Goal: Task Accomplishment & Management: Complete application form

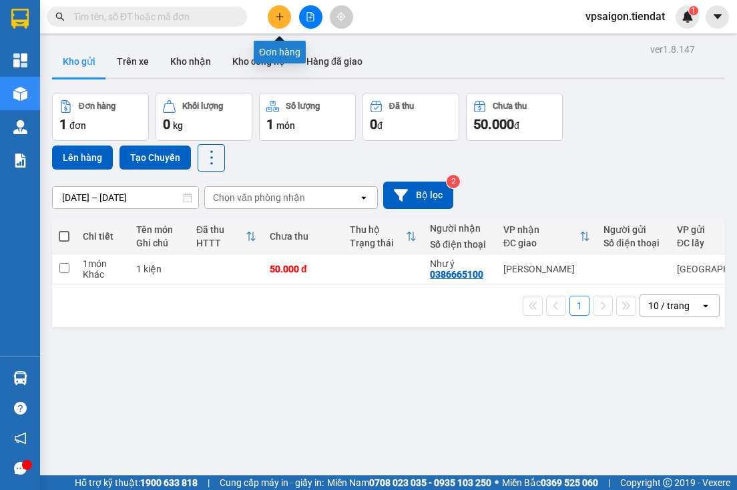
click at [275, 13] on icon "plus" at bounding box center [279, 16] width 9 height 9
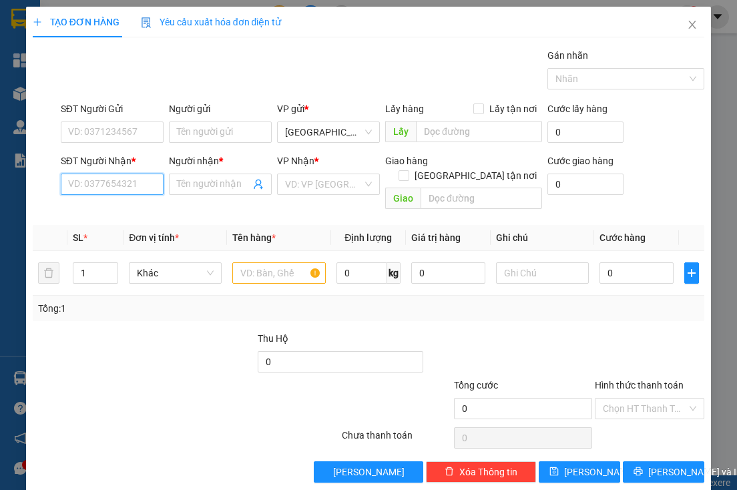
click at [128, 189] on input "SĐT Người Nhận *" at bounding box center [112, 183] width 103 height 21
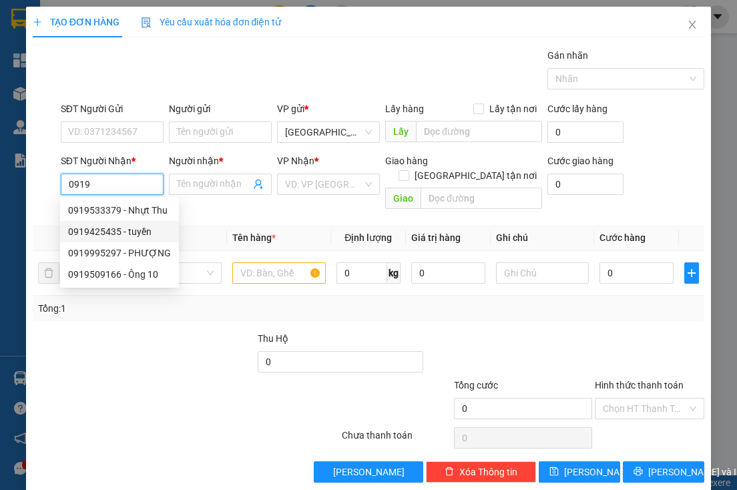
click at [141, 232] on div "0919425435 - tuyền" at bounding box center [119, 231] width 103 height 15
type input "0919425435"
type input "tuyền"
type input "40.000"
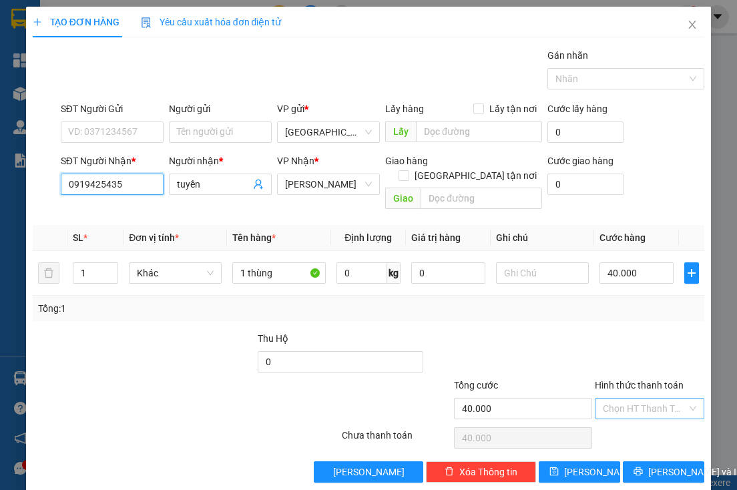
type input "0919425435"
click at [618, 398] on input "Hình thức thanh toán" at bounding box center [645, 408] width 84 height 20
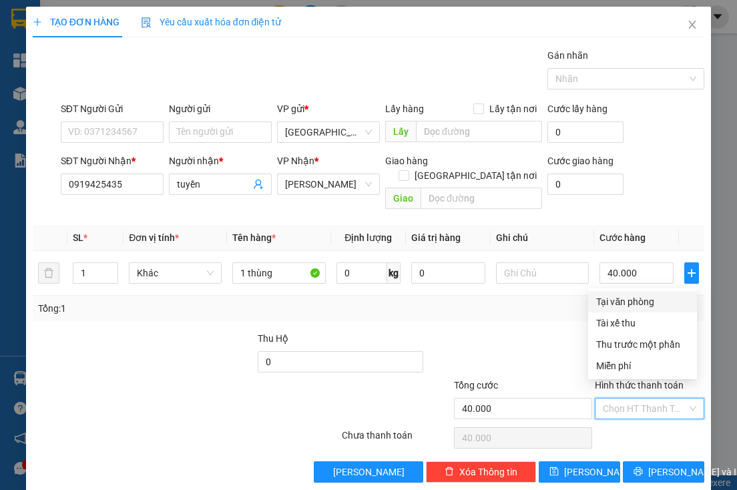
click at [627, 299] on div "Tại văn phòng" at bounding box center [642, 301] width 93 height 15
type input "0"
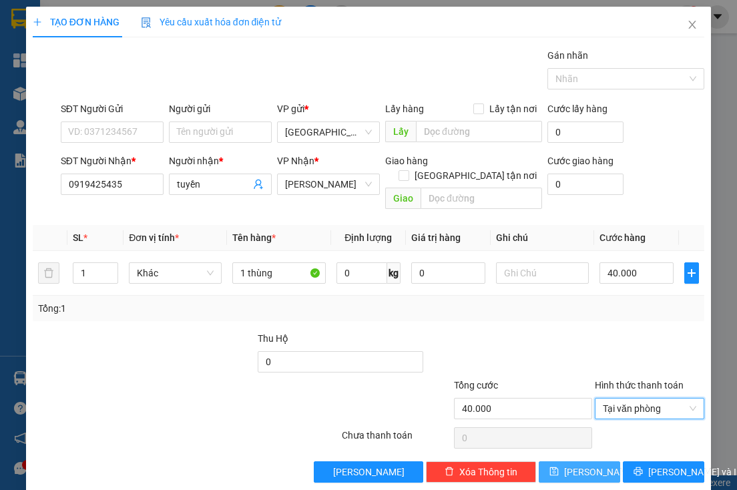
click at [574, 464] on span "[PERSON_NAME]" at bounding box center [599, 471] width 71 height 15
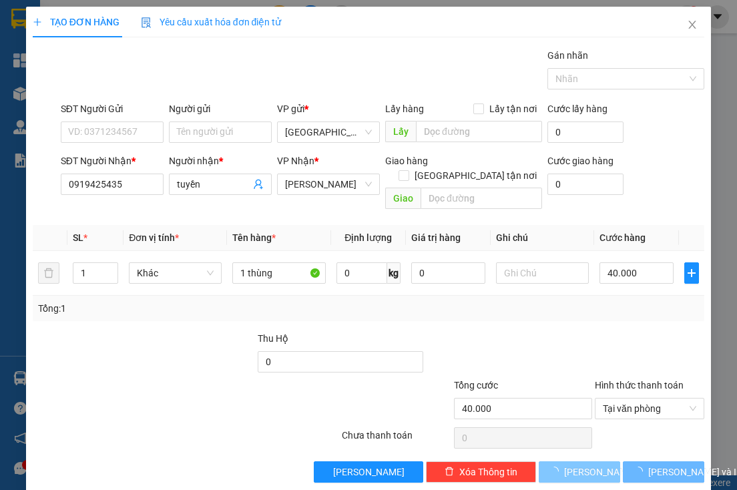
type input "0"
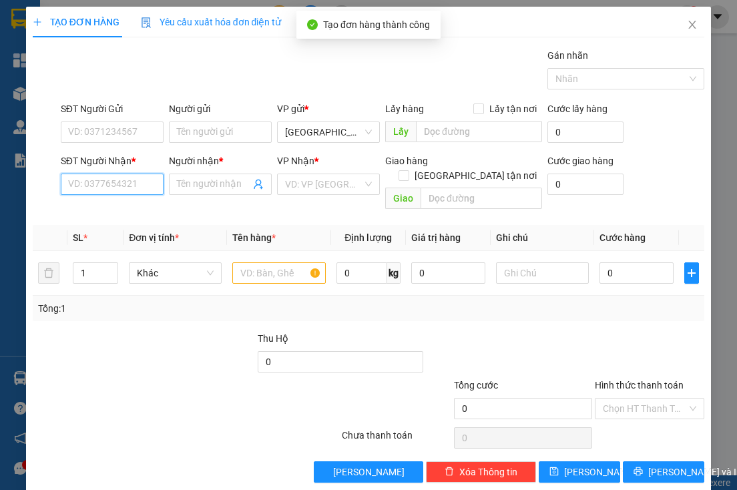
click at [126, 181] on input "SĐT Người Nhận *" at bounding box center [112, 183] width 103 height 21
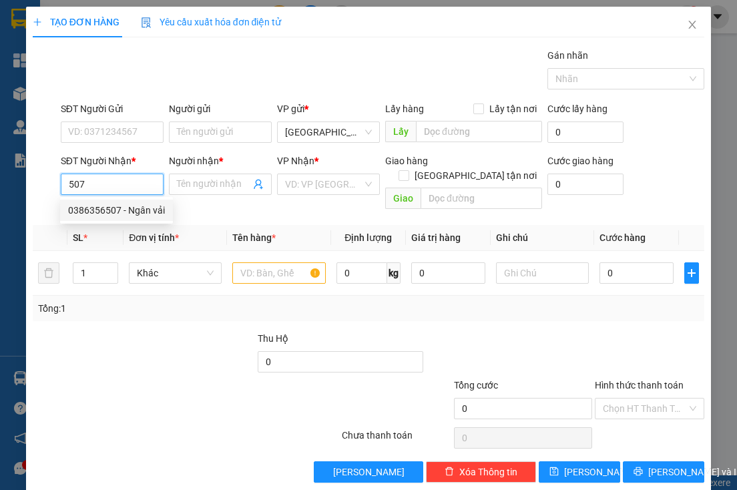
click at [159, 210] on div "0386356507 - Ngân vải" at bounding box center [116, 210] width 97 height 15
type input "0386356507"
type input "Ngân vải"
type input "80.000"
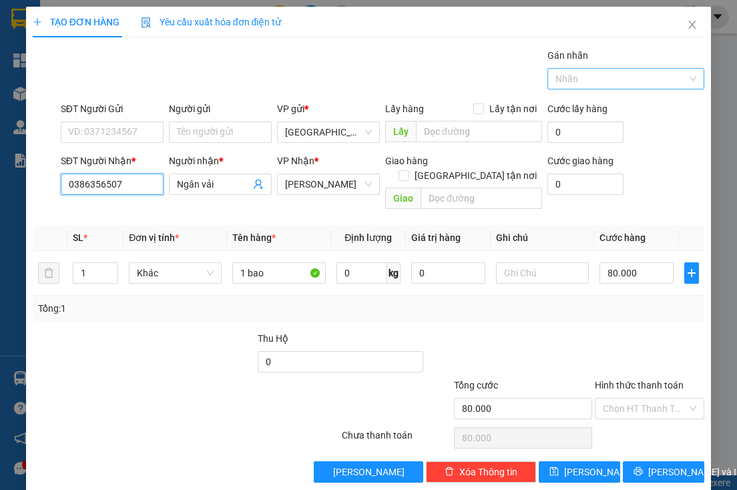
click at [579, 75] on div at bounding box center [618, 79] width 137 height 16
type input "0386356507"
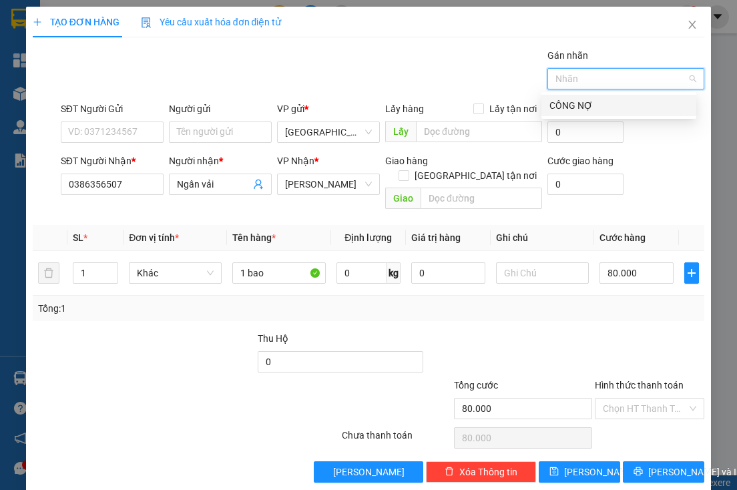
click at [579, 102] on div "CÔNG NỢ" at bounding box center [618, 105] width 139 height 15
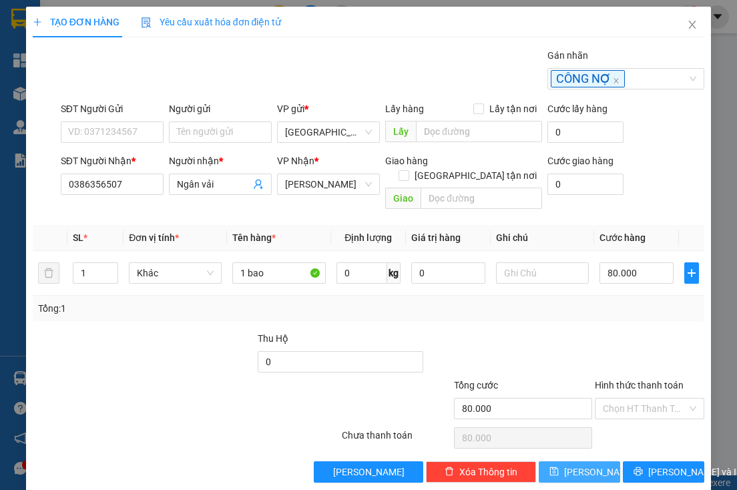
click at [578, 464] on span "[PERSON_NAME]" at bounding box center [599, 471] width 71 height 15
type input "0"
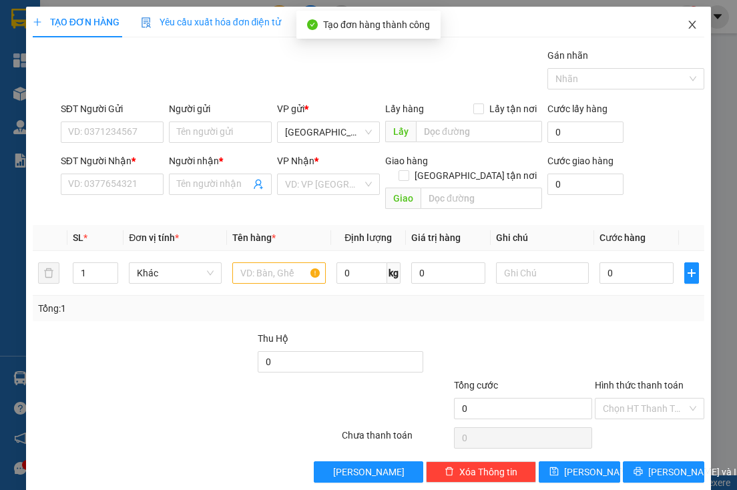
click at [687, 26] on icon "close" at bounding box center [692, 24] width 11 height 11
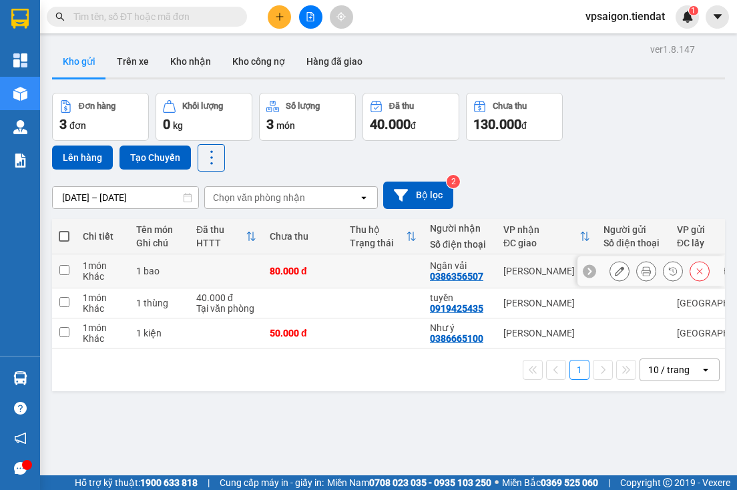
click at [467, 280] on div "0386356507" at bounding box center [456, 276] width 53 height 11
copy div "0386356507"
click at [216, 21] on input "text" at bounding box center [151, 16] width 157 height 15
click at [275, 15] on icon "plus" at bounding box center [279, 16] width 9 height 9
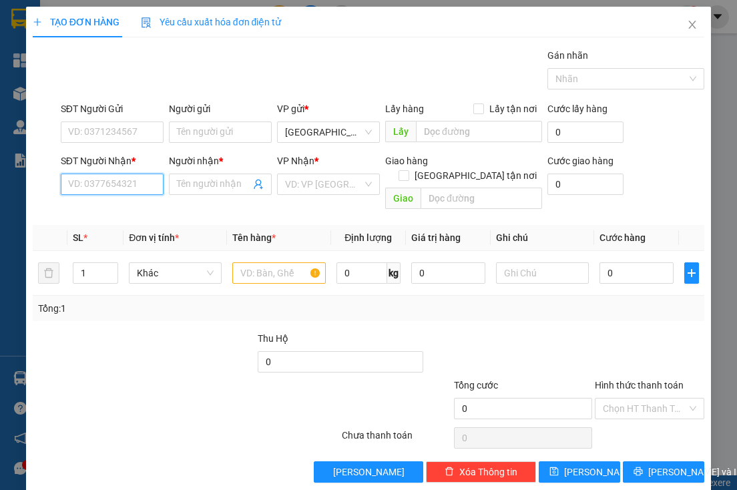
click at [131, 188] on input "SĐT Người Nhận *" at bounding box center [112, 183] width 103 height 21
type input "0362066239"
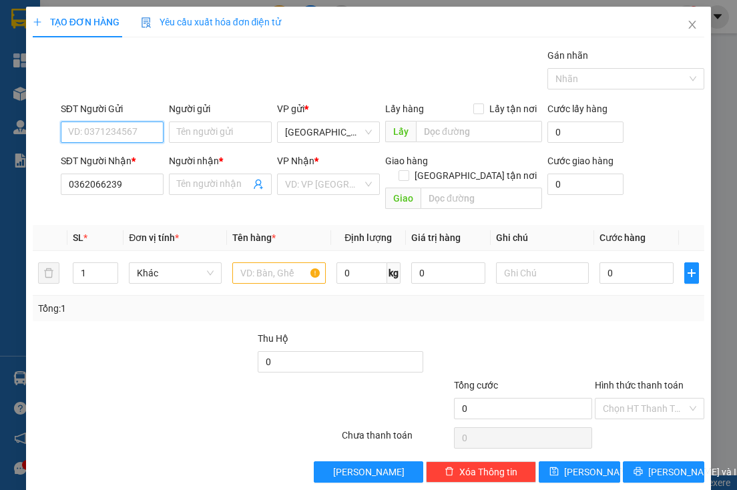
click at [125, 128] on input "SĐT Người Gửi" at bounding box center [112, 131] width 103 height 21
click at [204, 186] on input "Người nhận *" at bounding box center [213, 184] width 73 height 15
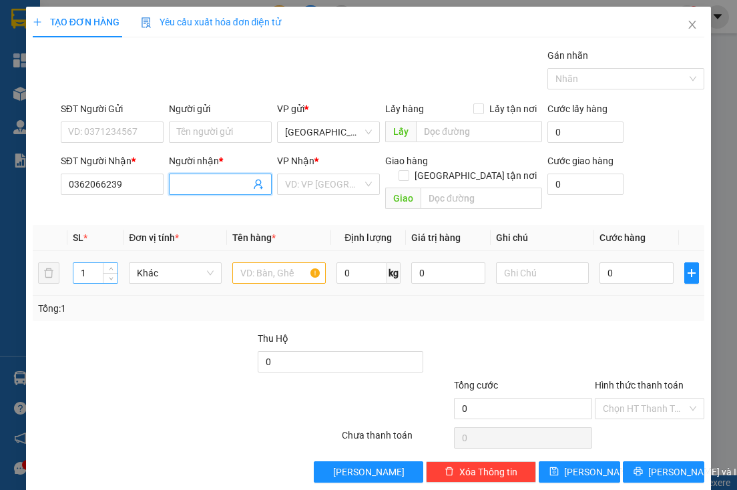
click at [95, 263] on input "1" at bounding box center [95, 273] width 45 height 20
type input "5"
click at [264, 262] on input "text" at bounding box center [278, 272] width 93 height 21
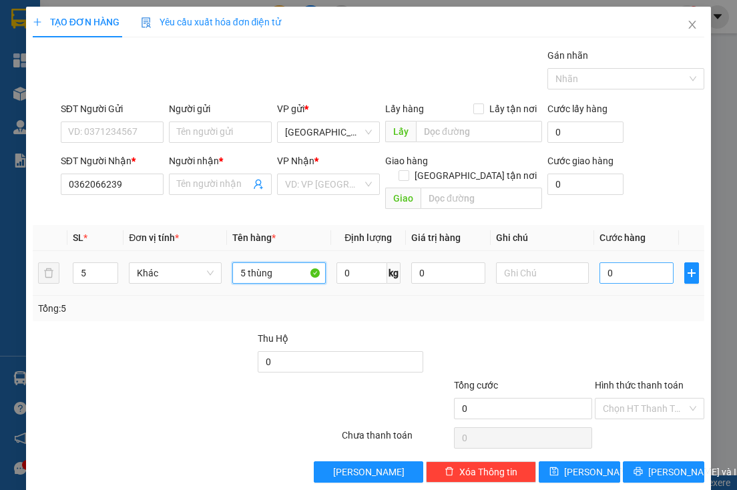
type input "5 thùng"
click at [633, 262] on input "0" at bounding box center [636, 272] width 74 height 21
type input "1"
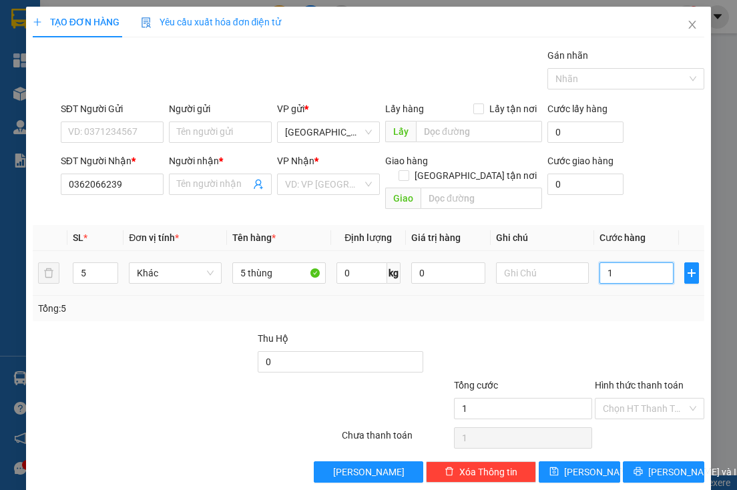
type input "10"
type input "100"
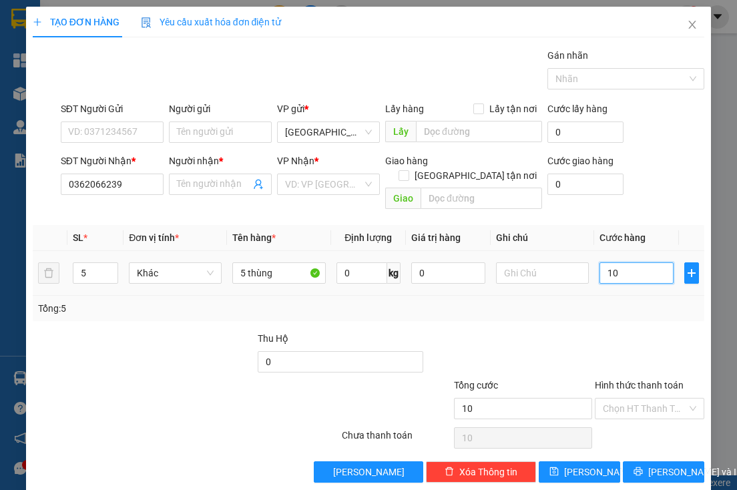
type input "100"
type input "100.000"
click at [617, 301] on div "Tổng: 5" at bounding box center [368, 308] width 661 height 15
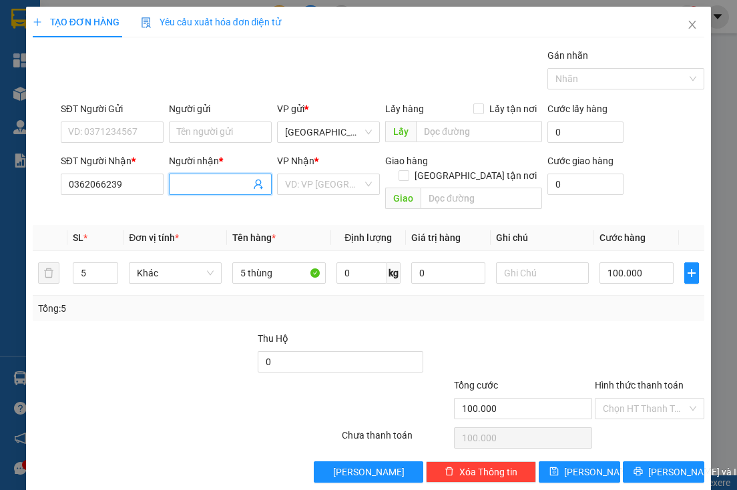
click at [193, 183] on input "Người nhận *" at bounding box center [213, 184] width 73 height 15
type input "[PERSON_NAME]"
click at [316, 183] on input "search" at bounding box center [323, 184] width 77 height 20
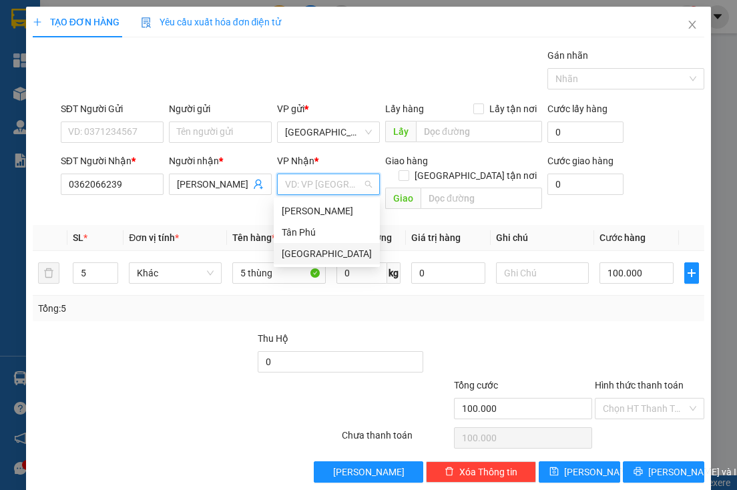
click at [168, 343] on div at bounding box center [199, 354] width 112 height 47
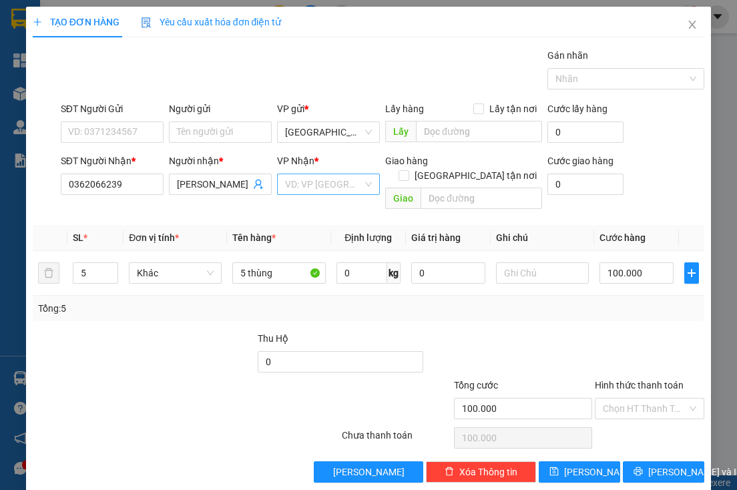
click at [325, 183] on input "search" at bounding box center [323, 184] width 77 height 20
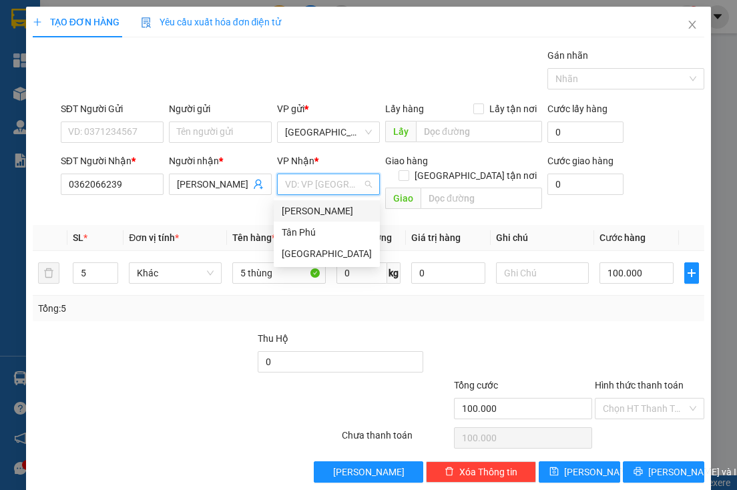
drag, startPoint x: 326, startPoint y: 208, endPoint x: 336, endPoint y: 206, distance: 10.4
click at [327, 208] on div "[PERSON_NAME]" at bounding box center [327, 211] width 90 height 15
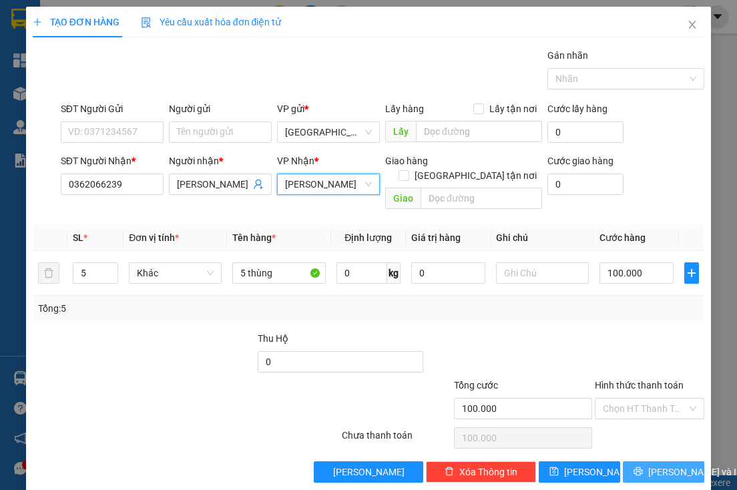
click at [655, 464] on span "[PERSON_NAME] và In" at bounding box center [694, 471] width 93 height 15
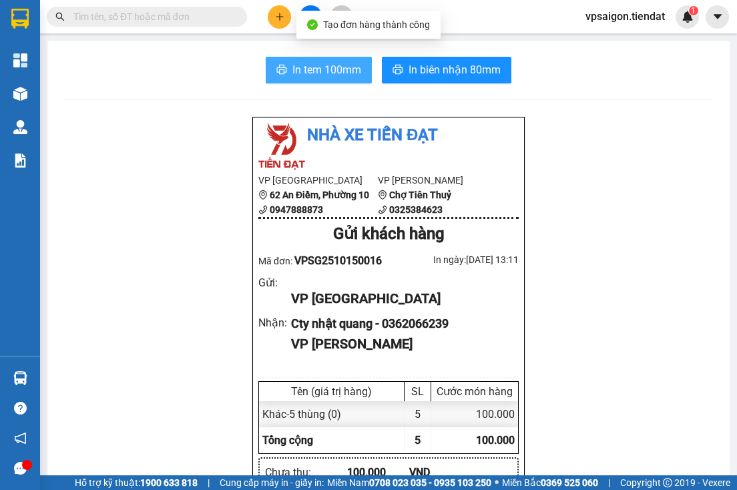
click at [346, 70] on span "In tem 100mm" at bounding box center [326, 69] width 69 height 17
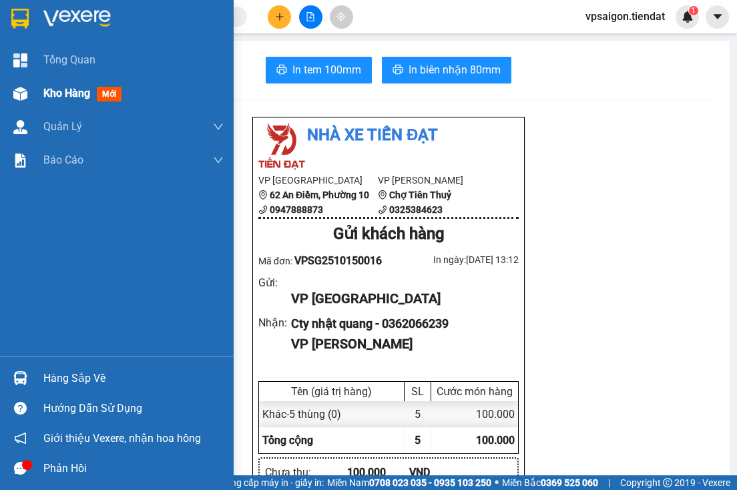
click at [51, 91] on span "Kho hàng" at bounding box center [66, 93] width 47 height 13
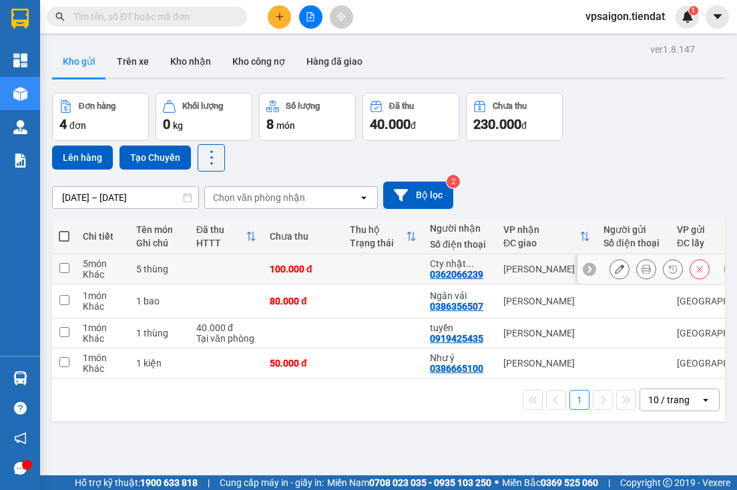
click at [448, 270] on div "0362066239" at bounding box center [456, 274] width 53 height 11
copy div "0362066239"
click at [206, 450] on div "ver 1.8.147 Kho gửi Trên xe Kho nhận Kho công nợ Hàng đã giao Đơn hàng 4 đơn Kh…" at bounding box center [388, 285] width 683 height 490
